Goal: Information Seeking & Learning: Check status

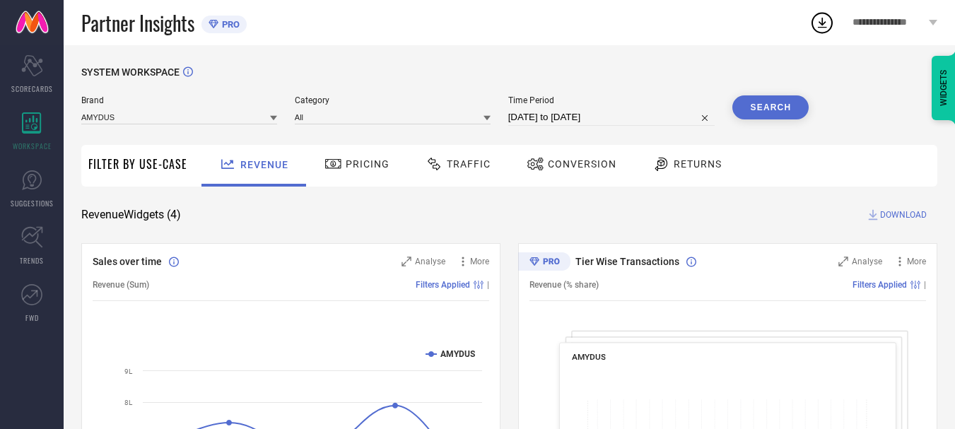
click at [481, 184] on div "Traffic" at bounding box center [458, 166] width 100 height 42
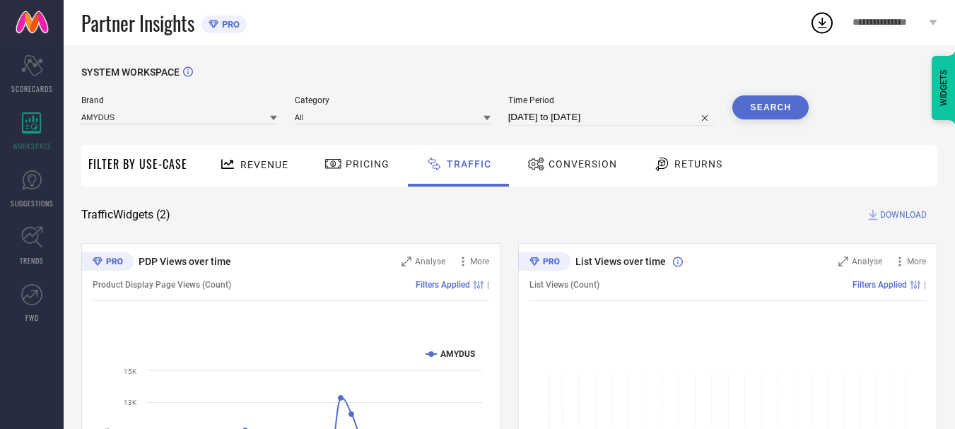
click at [667, 110] on input "[DATE] to [DATE]" at bounding box center [611, 117] width 207 height 17
select select "8"
select select "2025"
select select "9"
select select "2025"
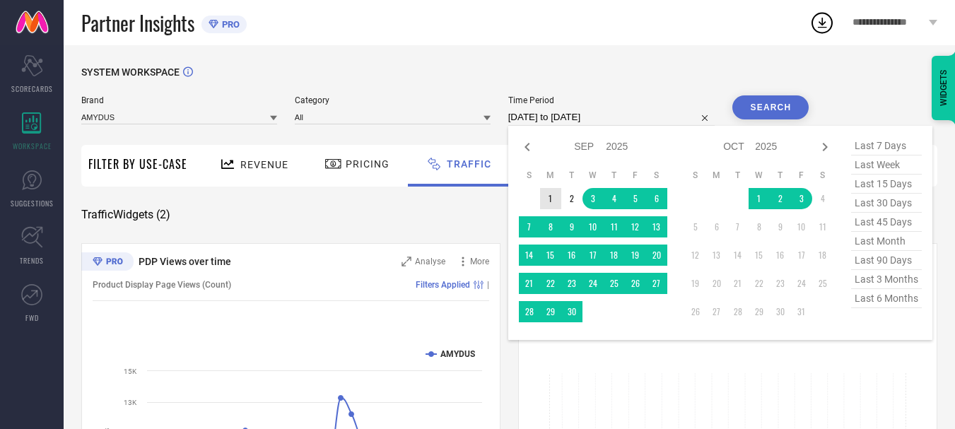
click at [557, 197] on td "1" at bounding box center [550, 198] width 21 height 21
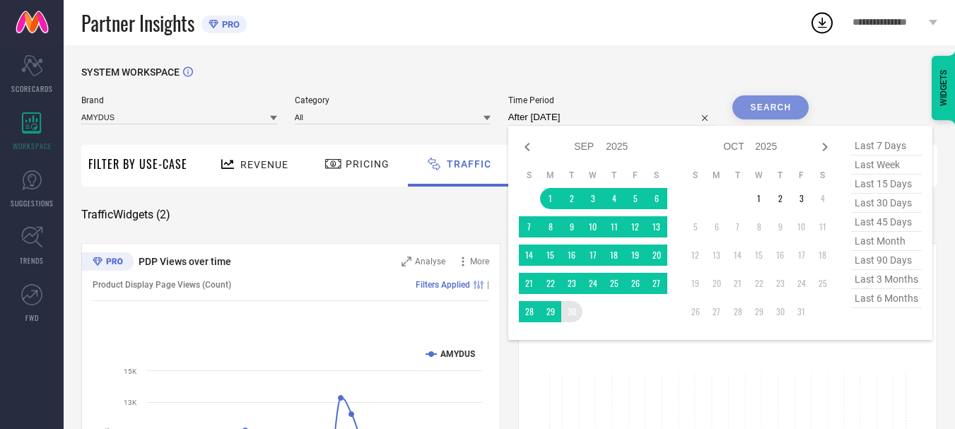
type input "[DATE] to [DATE]"
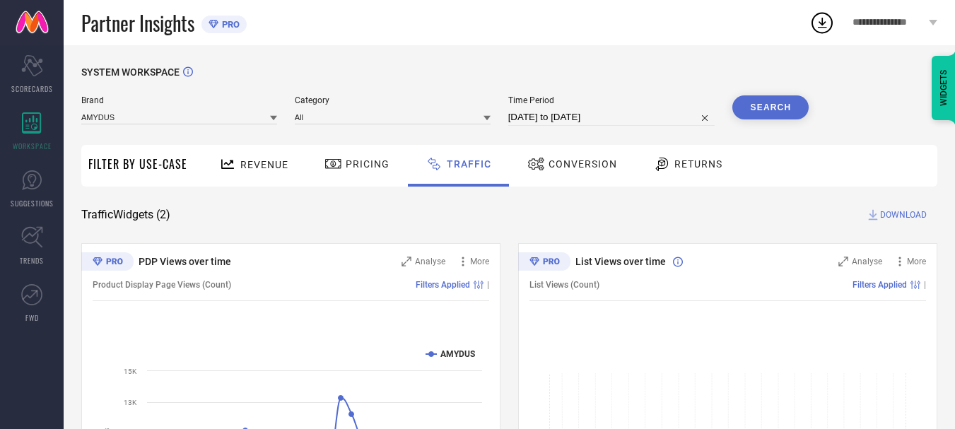
drag, startPoint x: 770, startPoint y: 90, endPoint x: 778, endPoint y: 105, distance: 17.1
click at [778, 105] on div "SYSTEM WORKSPACE Brand AMYDUS Category All Time Period [DATE] to [DATE] Search …" at bounding box center [509, 331] width 856 height 530
click at [778, 105] on button "Search" at bounding box center [770, 107] width 76 height 24
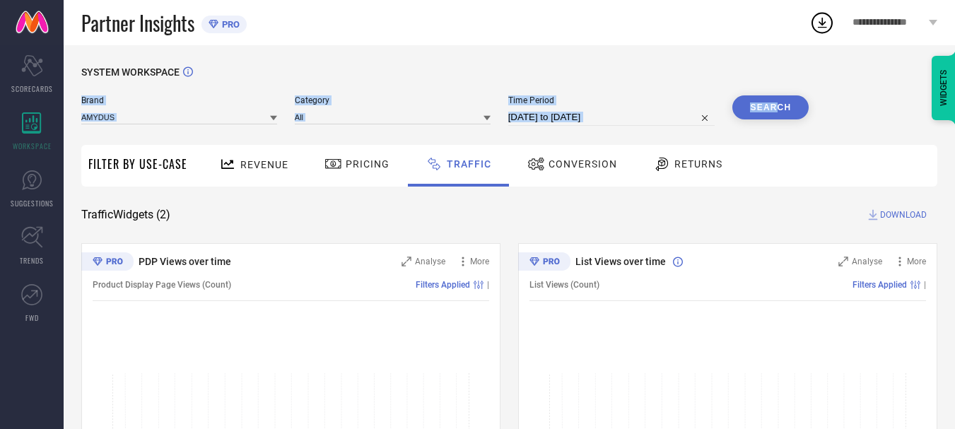
click at [630, 68] on div "SYSTEM WORKSPACE" at bounding box center [509, 80] width 856 height 29
click at [812, 97] on div "SYSTEM WORKSPACE Brand AMYDUS Category All Time Period [DATE] to [DATE] Search …" at bounding box center [509, 331] width 856 height 530
click at [784, 107] on button "Search" at bounding box center [770, 107] width 76 height 24
click at [593, 119] on input "[DATE] to [DATE]" at bounding box center [611, 117] width 207 height 17
select select "8"
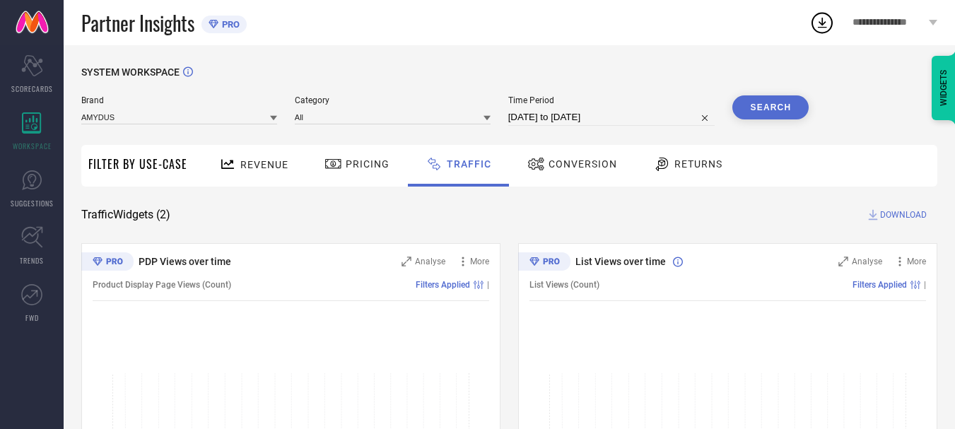
select select "2025"
select select "9"
select select "2025"
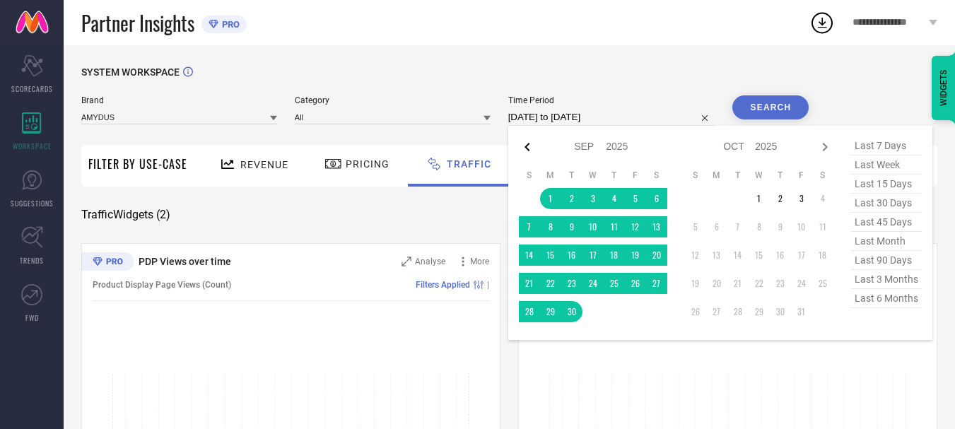
click at [527, 154] on icon at bounding box center [527, 147] width 17 height 17
select select "7"
select select "2025"
select select "8"
select select "2025"
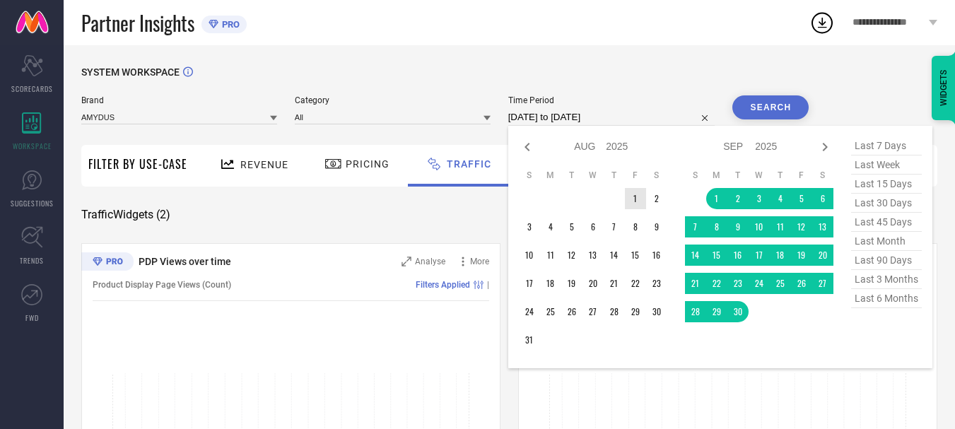
click at [640, 202] on td "1" at bounding box center [635, 198] width 21 height 21
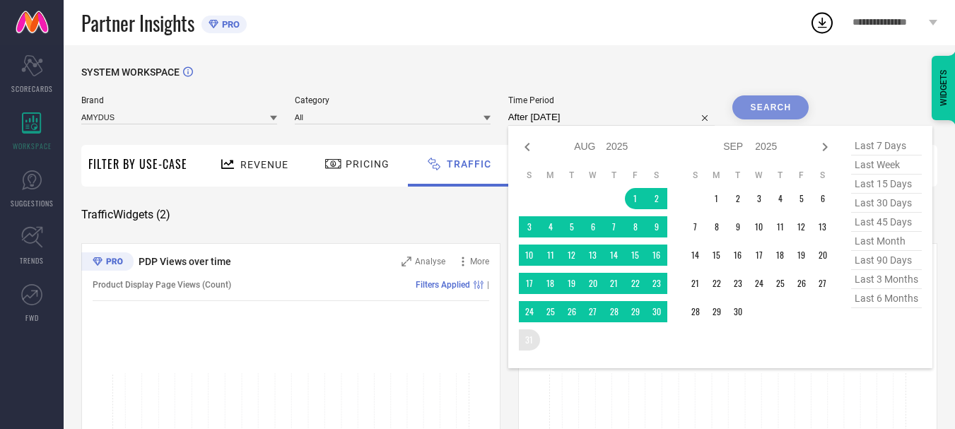
type input "[DATE] to [DATE]"
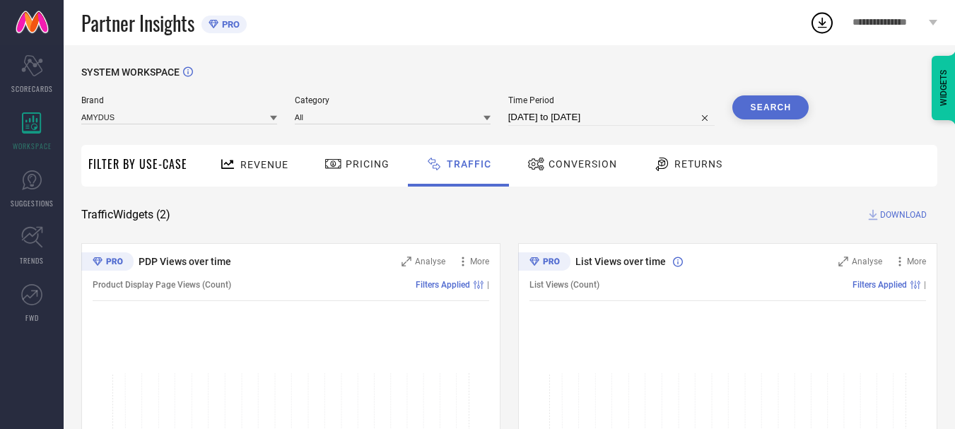
click at [766, 101] on button "Search" at bounding box center [770, 107] width 76 height 24
click at [892, 220] on span "DOWNLOAD" at bounding box center [903, 215] width 47 height 14
click at [823, 25] on icon at bounding box center [822, 23] width 9 height 11
